Goal: Information Seeking & Learning: Check status

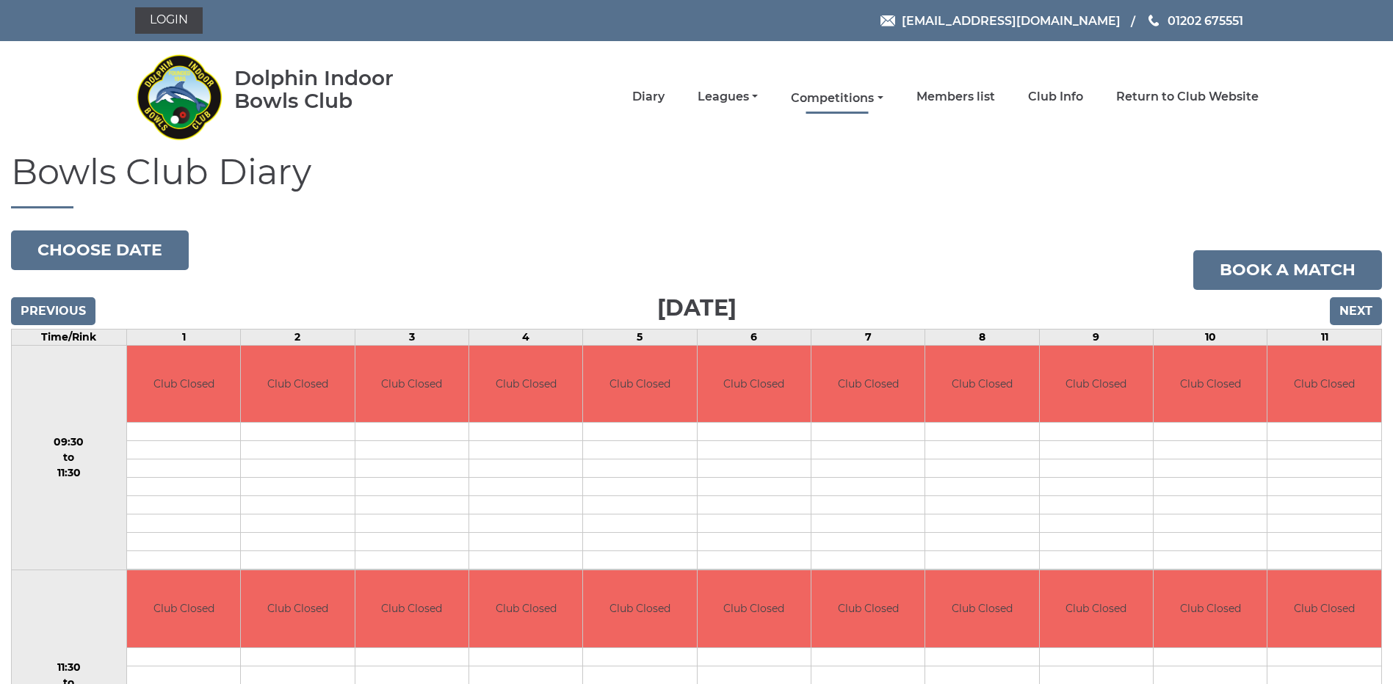
click at [831, 96] on link "Competitions" at bounding box center [837, 98] width 92 height 16
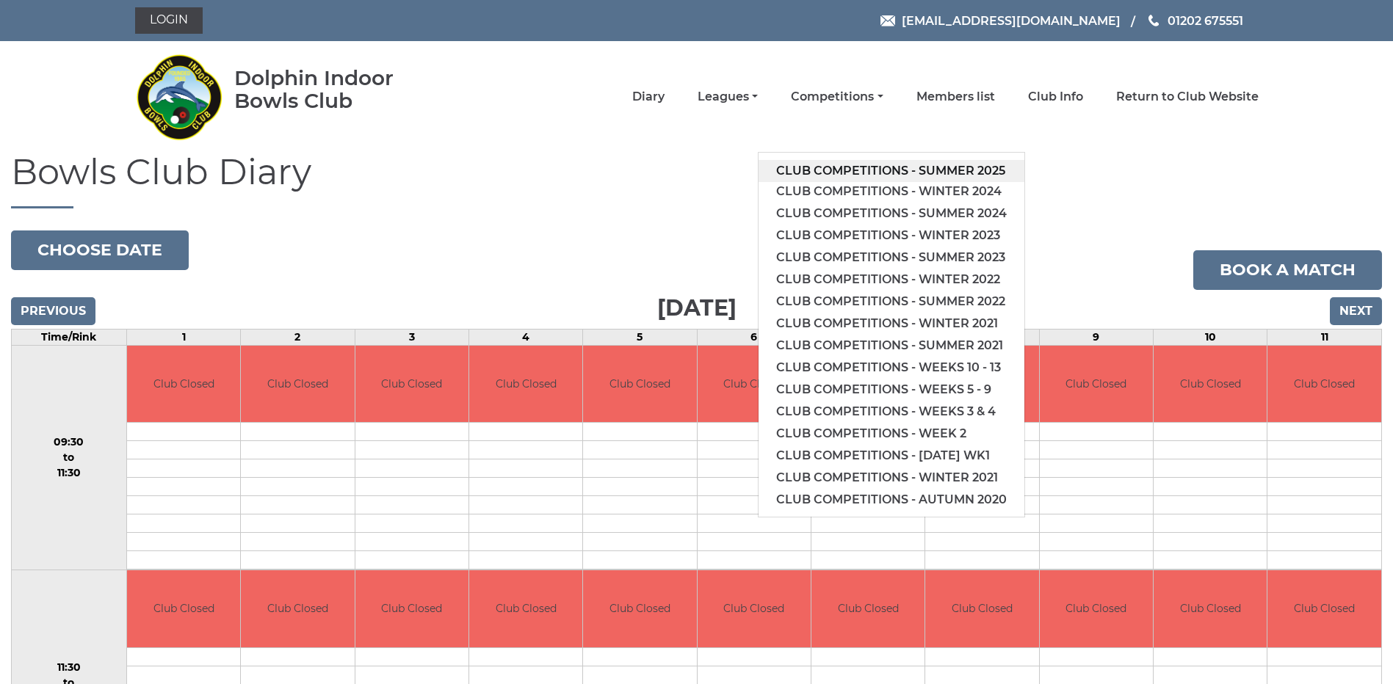
click at [883, 163] on link "Club competitions - Summer 2025" at bounding box center [891, 171] width 266 height 22
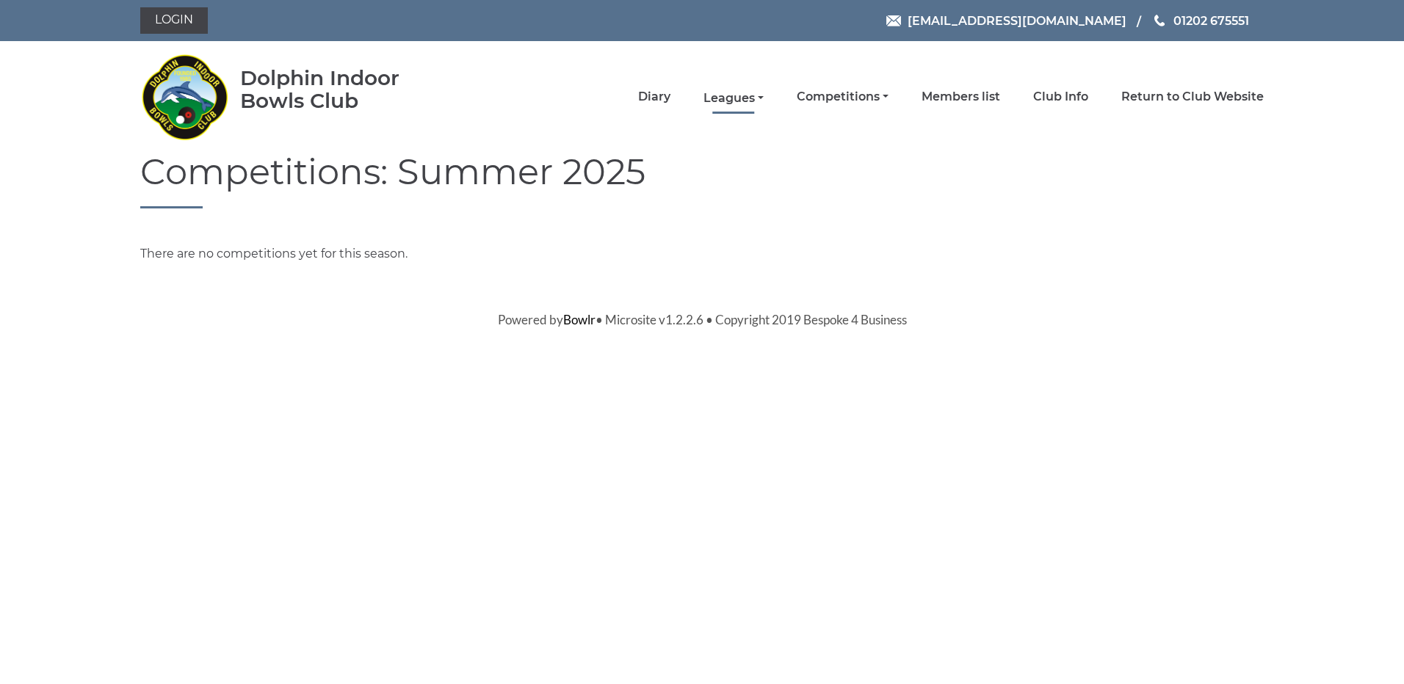
click at [732, 94] on link "Leagues" at bounding box center [733, 98] width 60 height 16
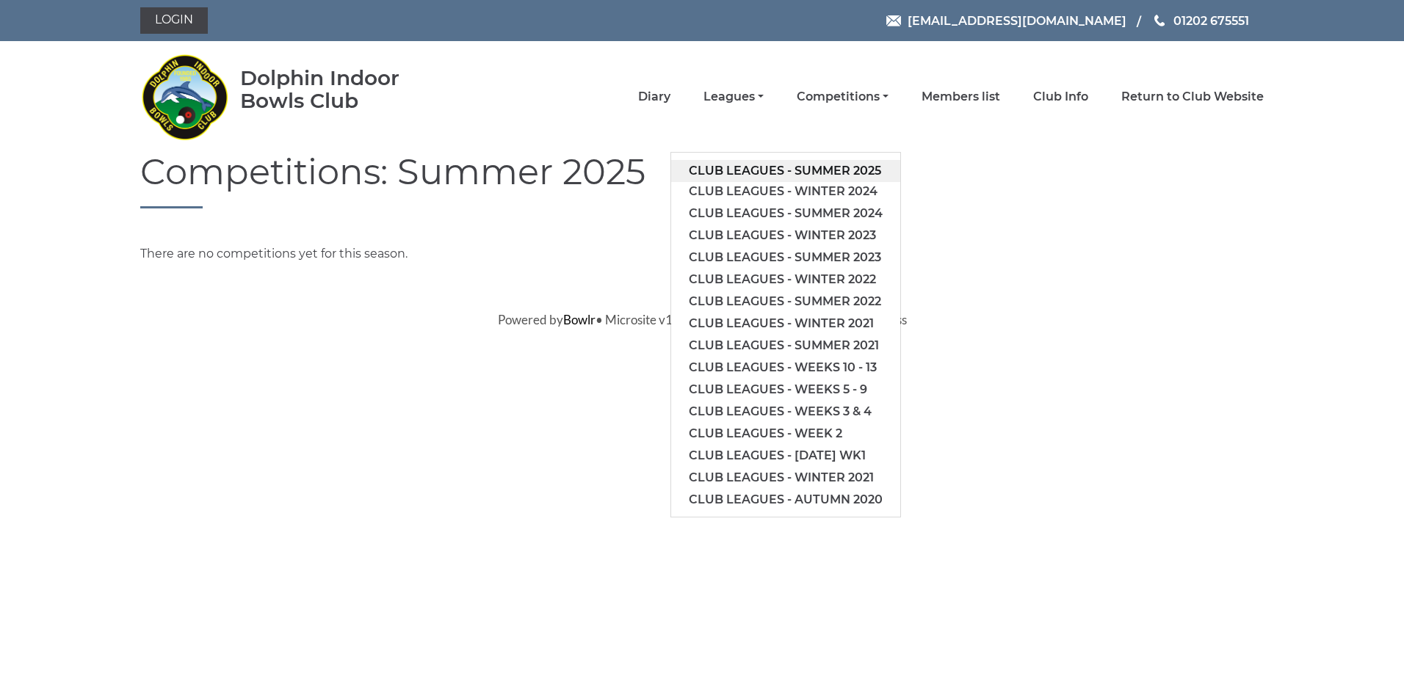
click at [765, 168] on link "Club leagues - Summer 2025" at bounding box center [785, 171] width 229 height 22
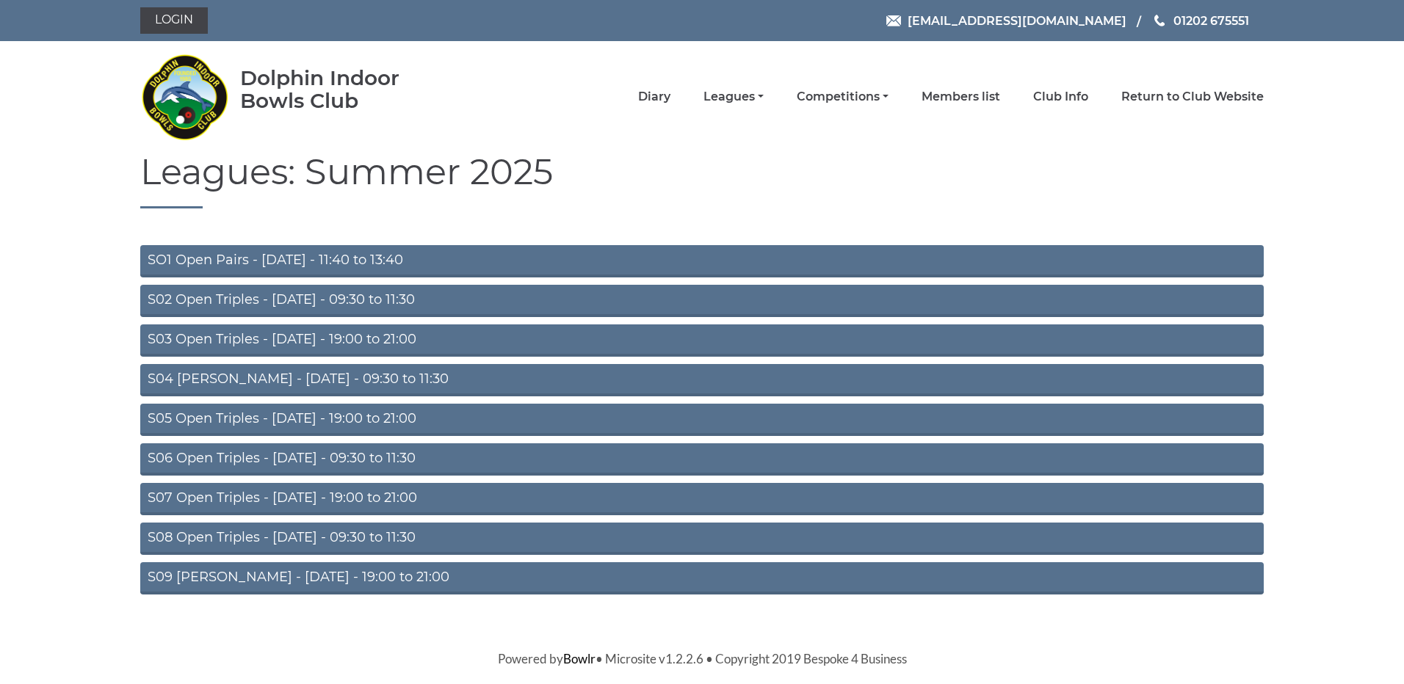
click at [303, 375] on link "S04 [PERSON_NAME] - [DATE] - 09:30 to 11:30" at bounding box center [701, 380] width 1123 height 32
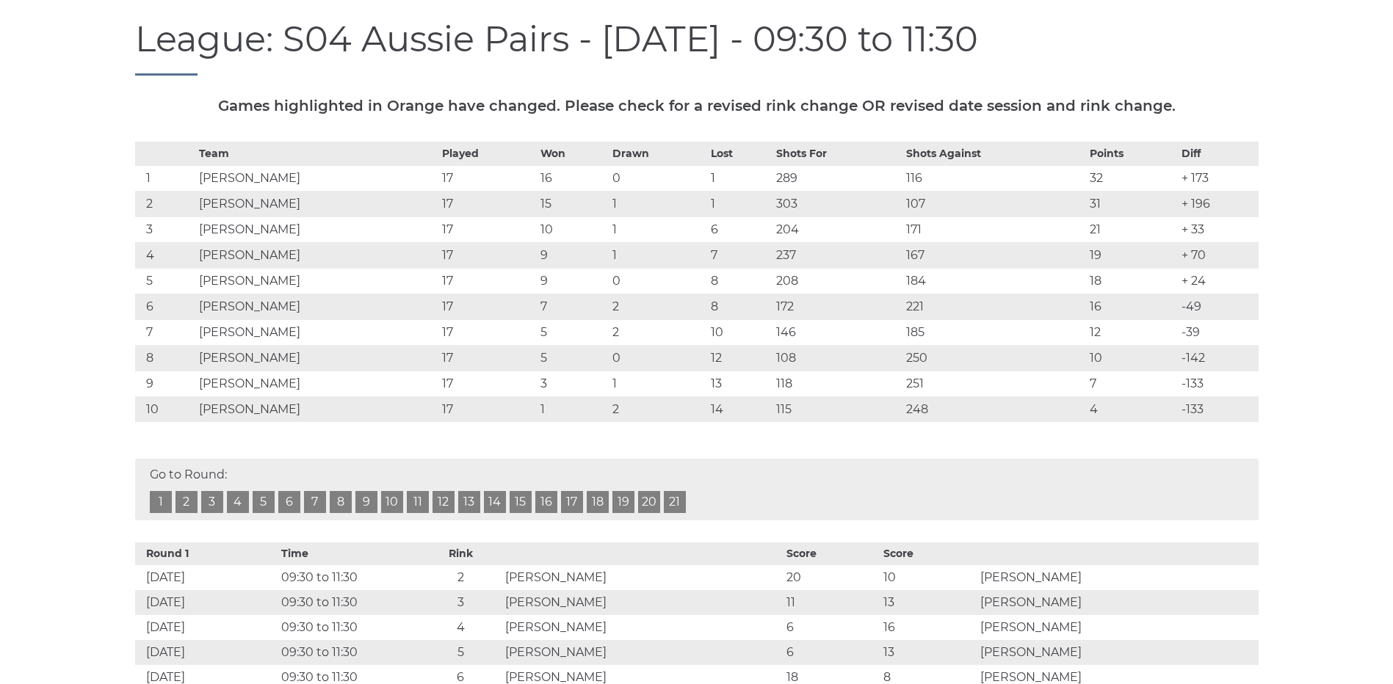
scroll to position [202, 0]
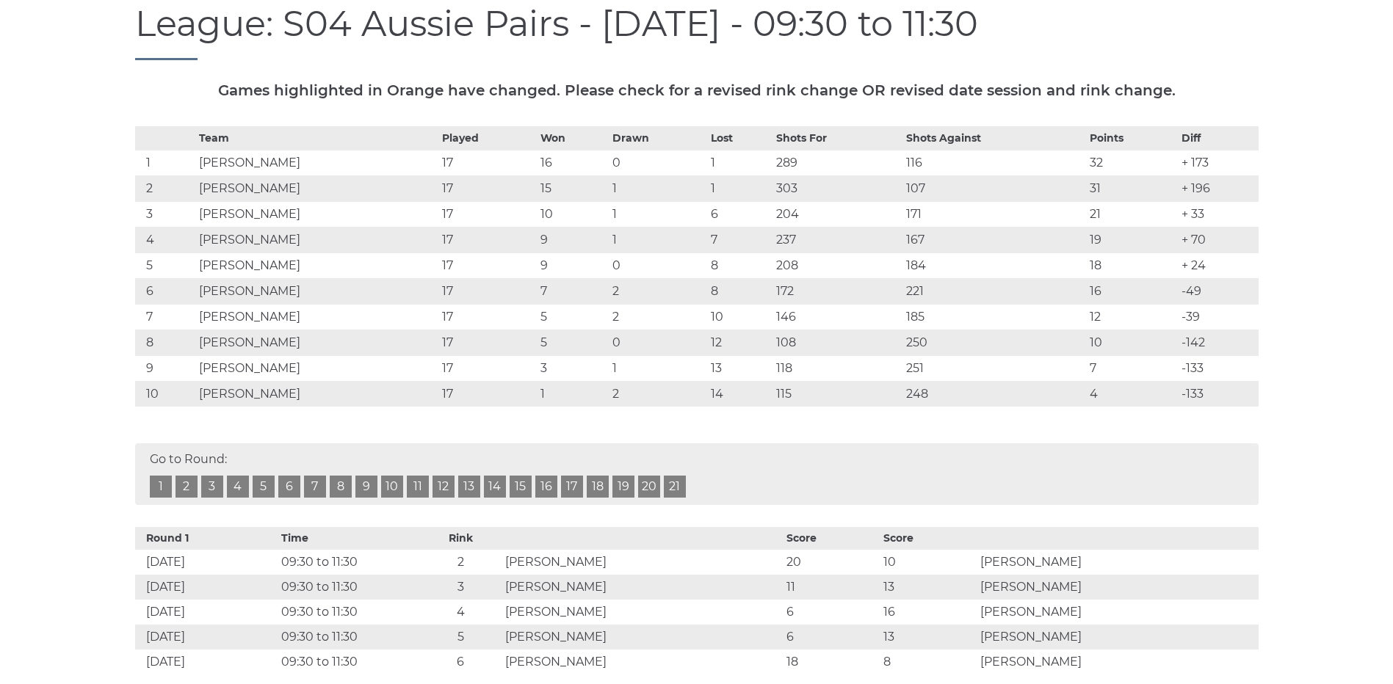
click at [520, 483] on link "15" at bounding box center [521, 487] width 22 height 22
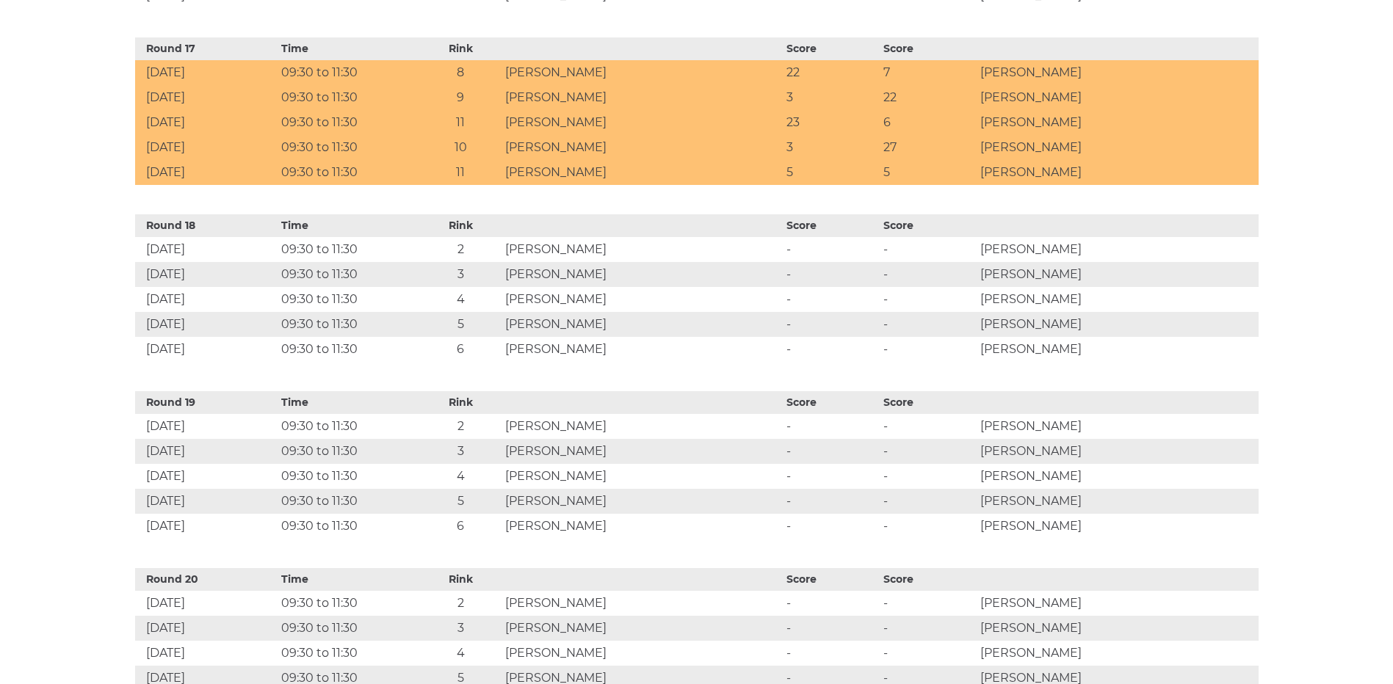
scroll to position [3518, 0]
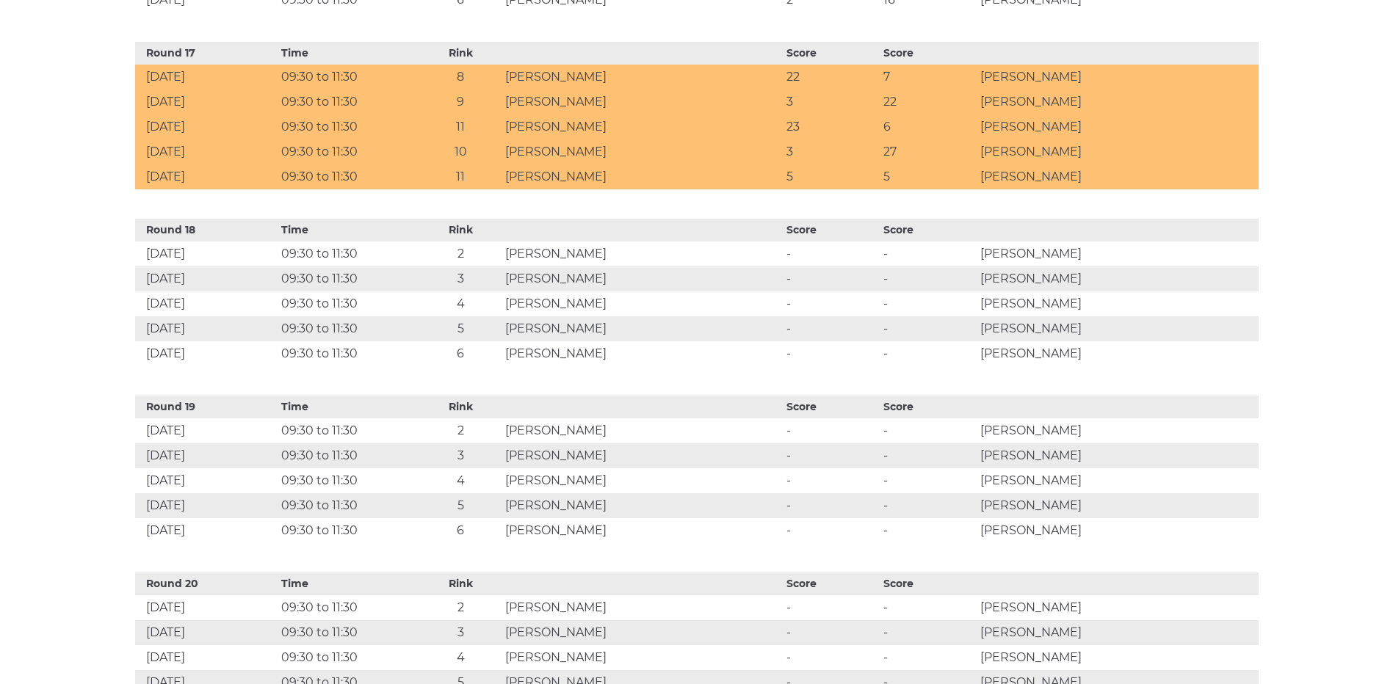
scroll to position [202, 0]
